Goal: Information Seeking & Learning: Find specific fact

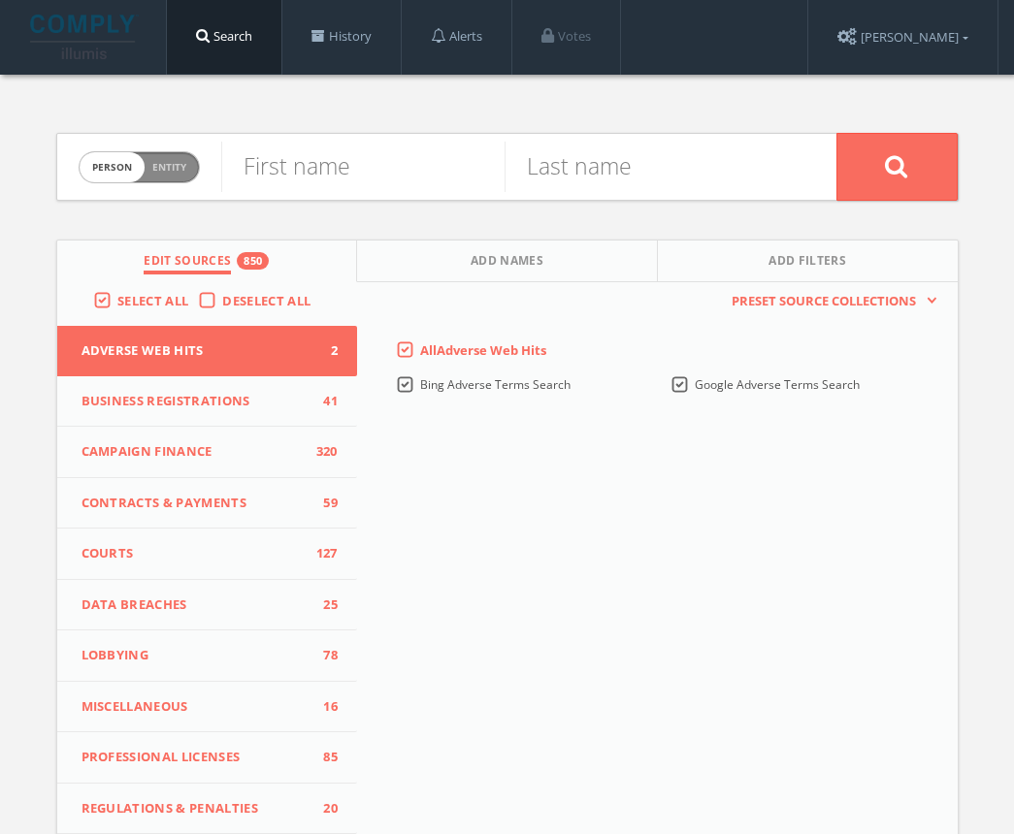
click at [155, 157] on span "Person Entity" at bounding box center [139, 167] width 119 height 30
checkbox input "true"
paste input "Davidson County Juvenile Court Clerk’s Office"
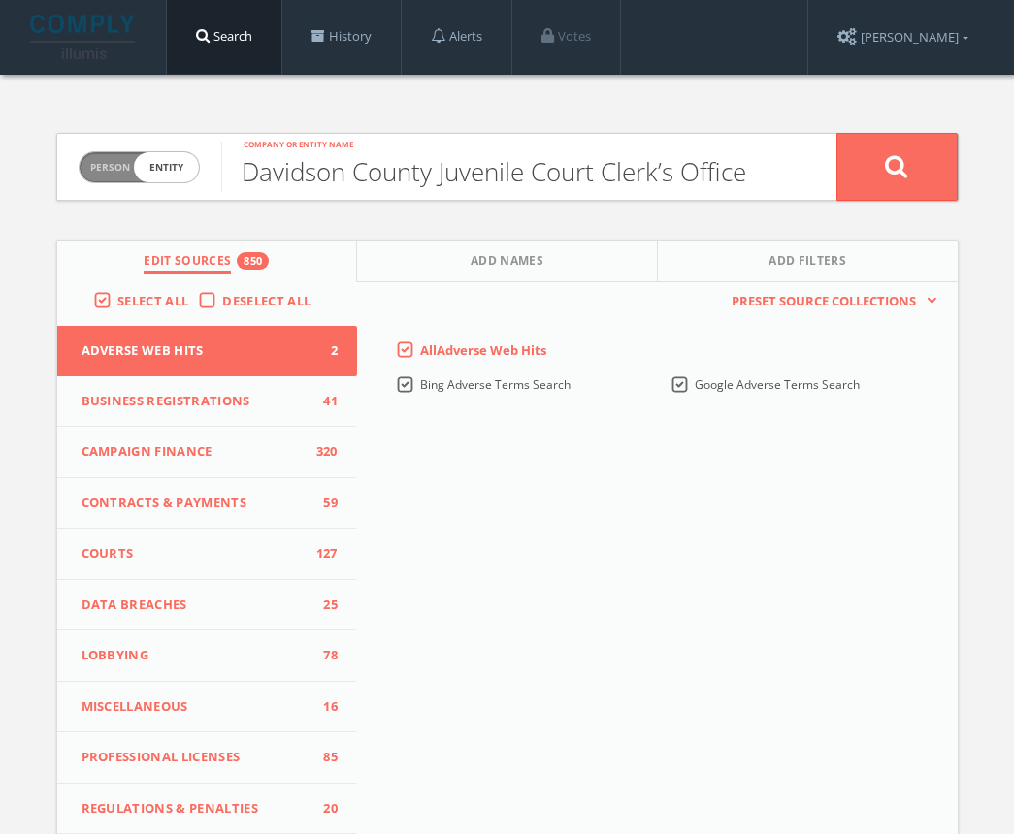
type input "Davidson County Juvenile Court Clerk’s Office"
click at [886, 173] on icon at bounding box center [896, 166] width 23 height 24
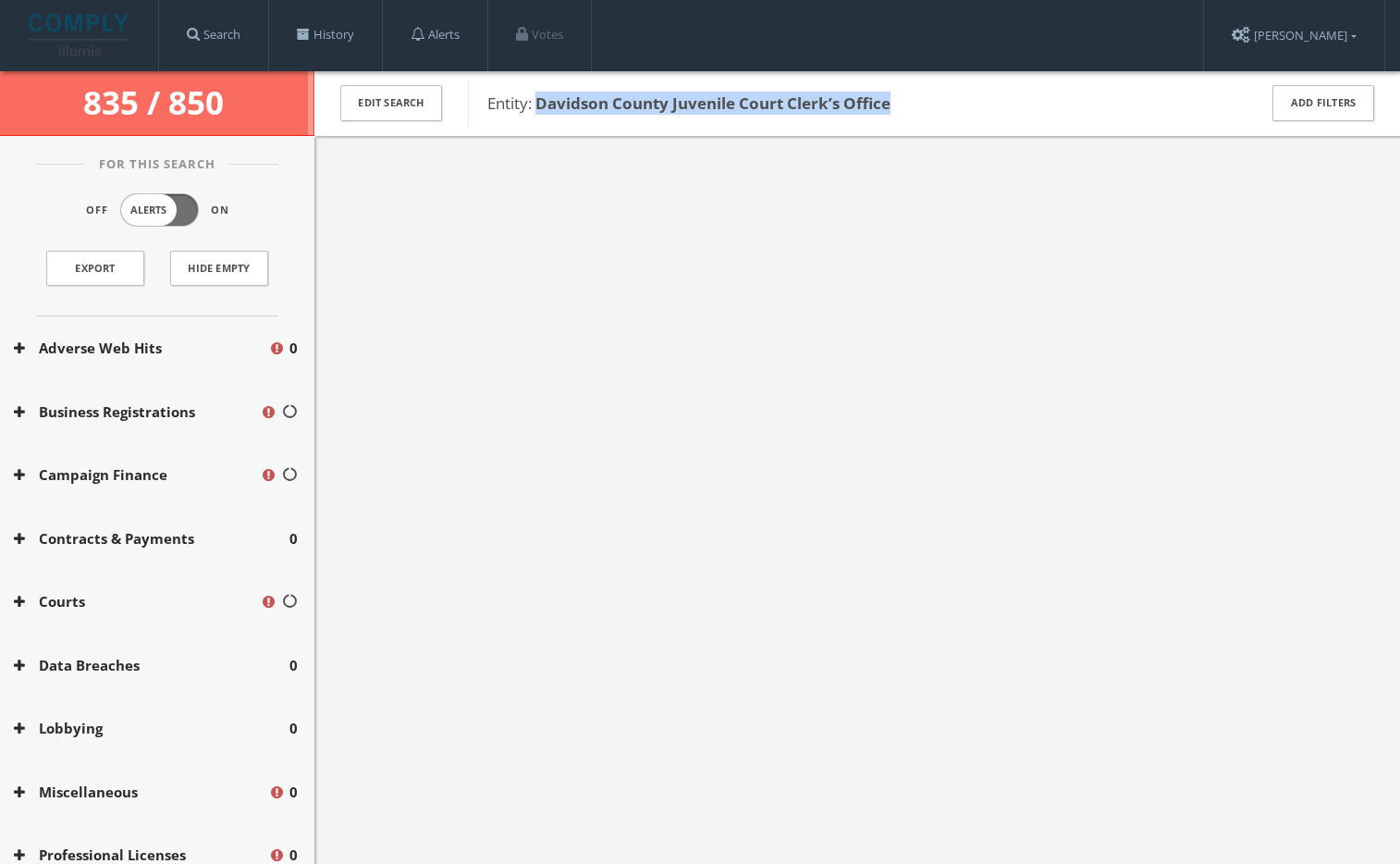
drag, startPoint x: 812, startPoint y: 103, endPoint x: 536, endPoint y: 101, distance: 276.0
click at [536, 101] on span "Entity: Davidson County Juvenile Court Clerk’s Office" at bounding box center [860, 103] width 746 height 24
copy b "Davidson County Juvenile Court Clerk’s Office"
